Goal: Information Seeking & Learning: Find specific fact

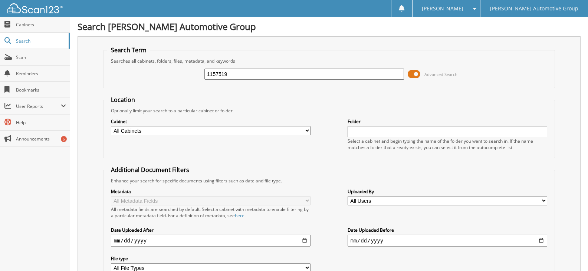
type input "1157519"
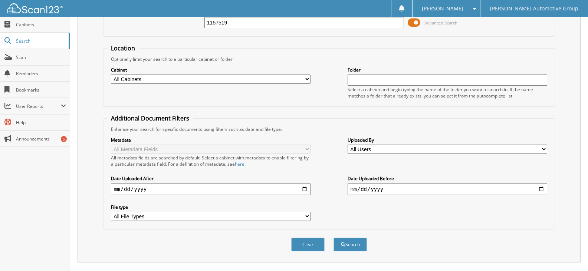
scroll to position [172, 0]
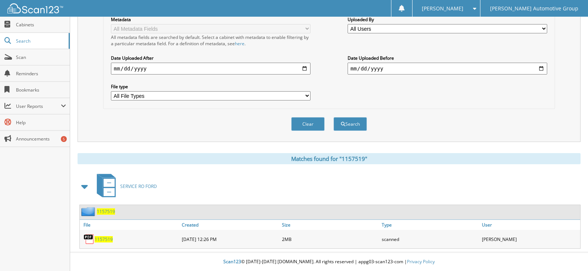
click at [104, 240] on span "1157519" at bounding box center [104, 239] width 18 height 6
